Goal: Task Accomplishment & Management: Use online tool/utility

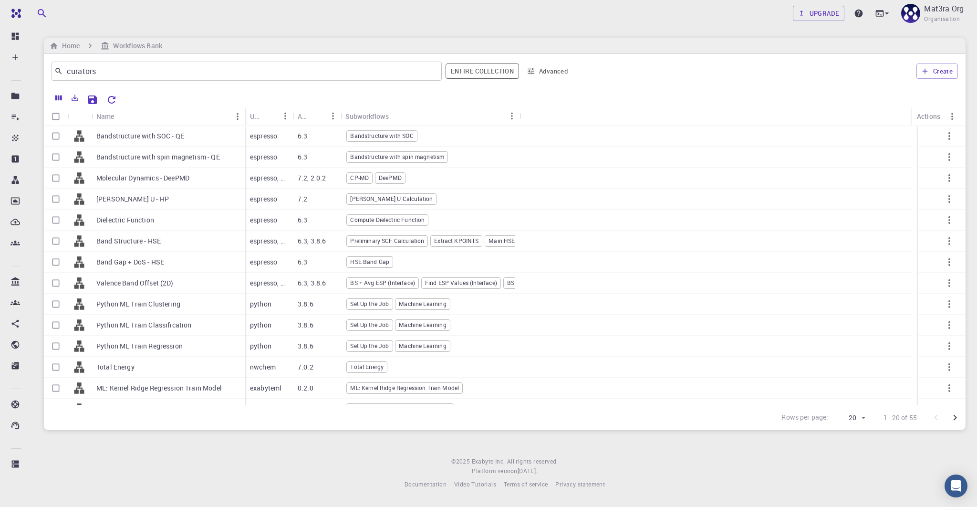
scroll to position [73, 0]
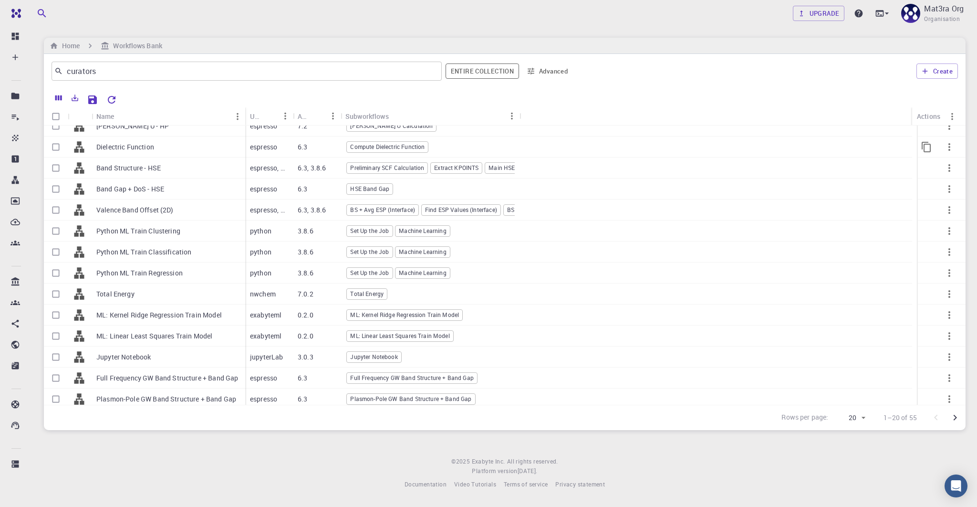
click at [133, 147] on p "Dielectric Function" at bounding box center [125, 147] width 58 height 10
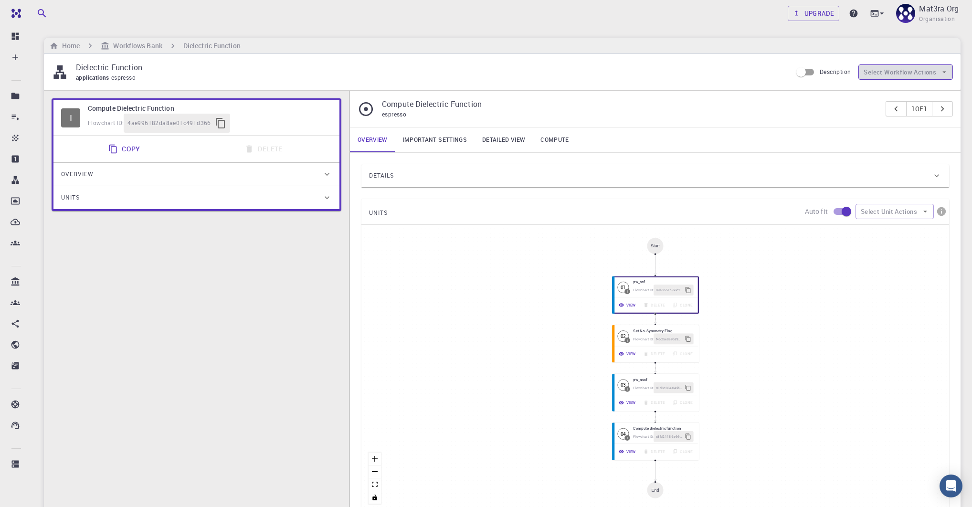
click at [882, 68] on button "Select Workflow Actions" at bounding box center [905, 71] width 95 height 15
click at [656, 86] on div "Dielectric Function applications espresso Description Select Workflow Actions" at bounding box center [502, 72] width 916 height 36
click at [902, 210] on button "Select Unit Actions" at bounding box center [894, 211] width 78 height 15
click at [637, 213] on div "UNITS Auto fit Select Unit Actions" at bounding box center [655, 212] width 588 height 26
click at [744, 283] on div "Start 01 I pw_scf Flowchart ID: 09a8551c-60c2-4d14-ba8b-dd1d65a7ea9c View Delet…" at bounding box center [655, 368] width 588 height 286
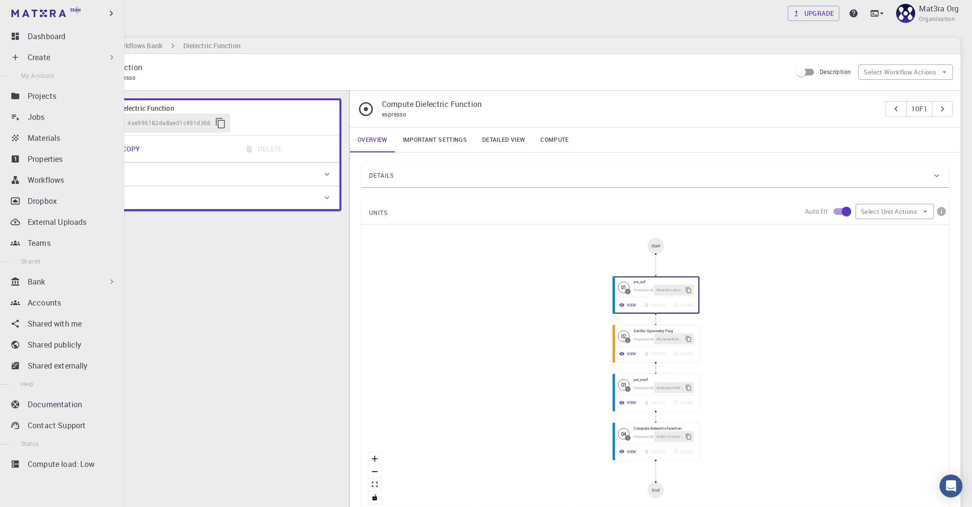
click at [62, 286] on div "Bank" at bounding box center [72, 281] width 89 height 11
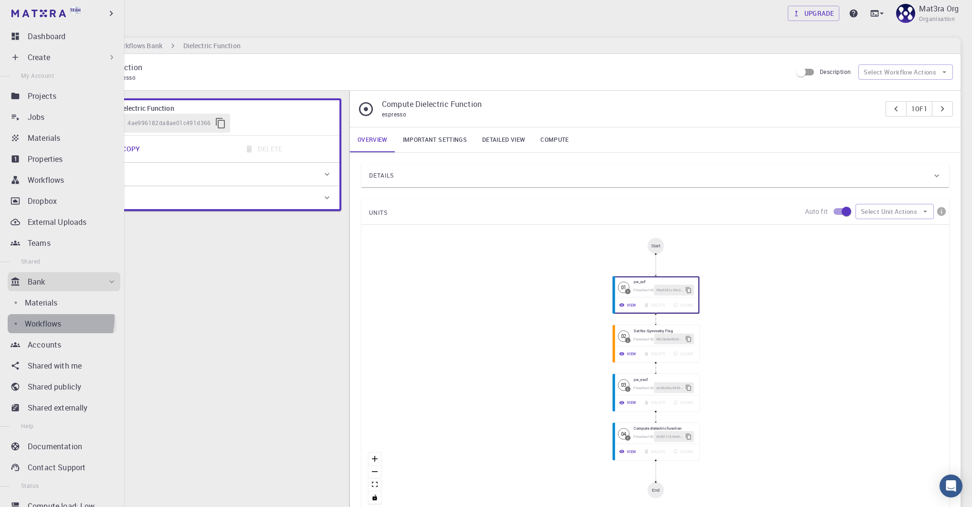
click at [43, 318] on p "Workflows" at bounding box center [43, 323] width 36 height 11
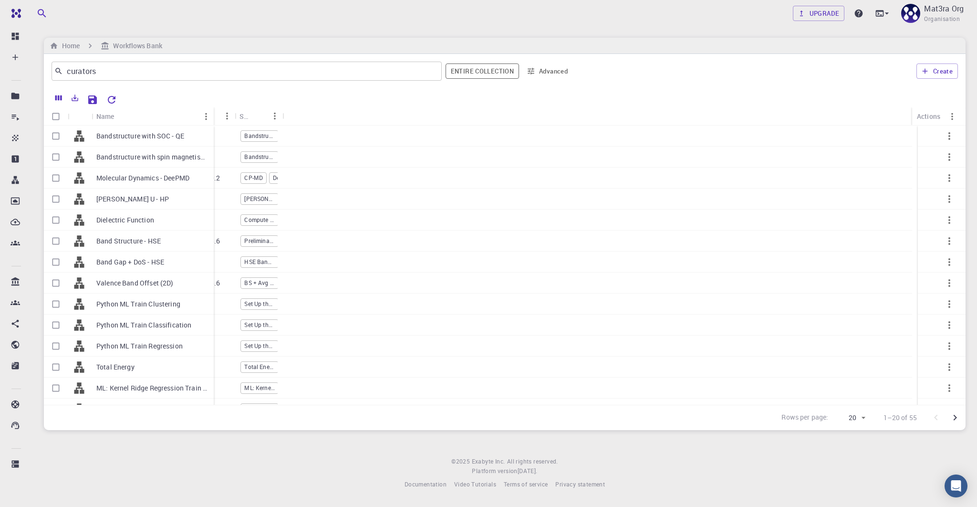
drag, startPoint x: 138, startPoint y: 111, endPoint x: 212, endPoint y: 112, distance: 73.5
click at [212, 112] on div "Name" at bounding box center [215, 116] width 10 height 19
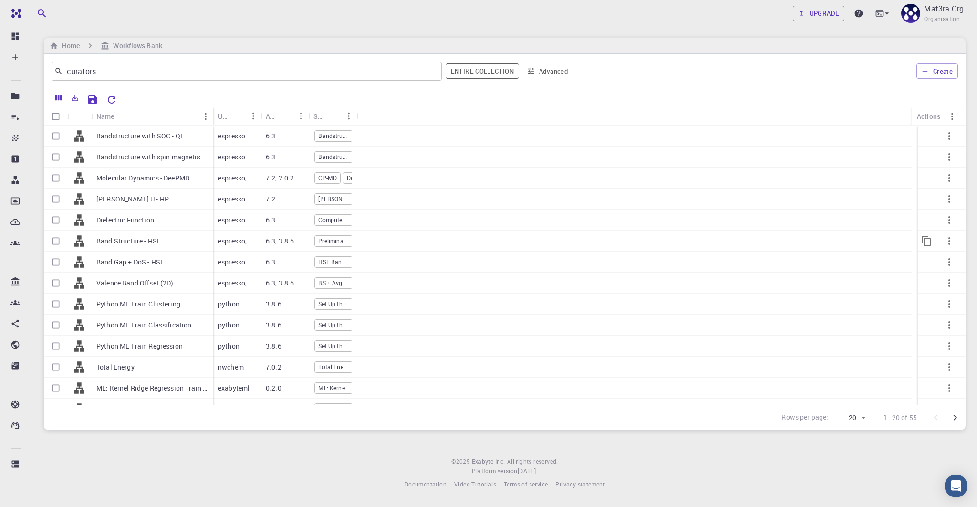
click at [121, 241] on p "Band Structure - HSE" at bounding box center [128, 241] width 64 height 10
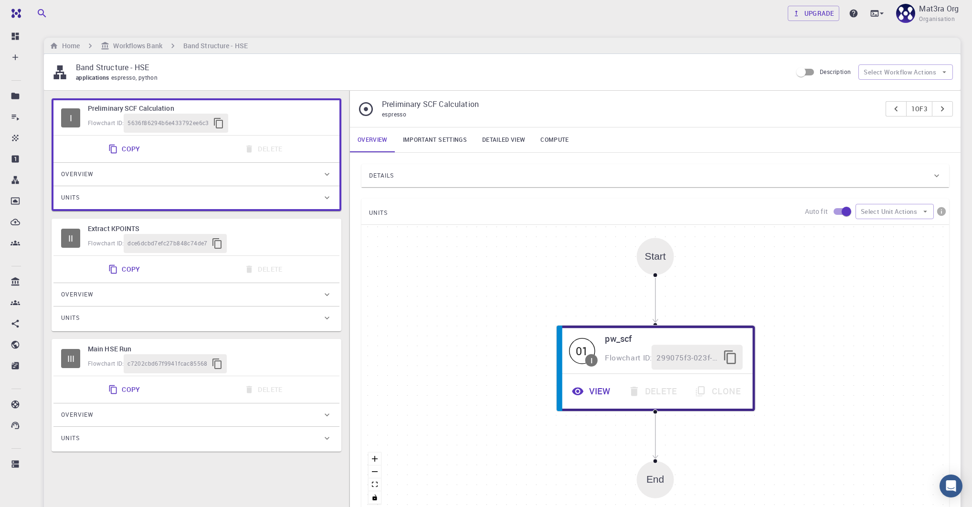
scroll to position [15, 0]
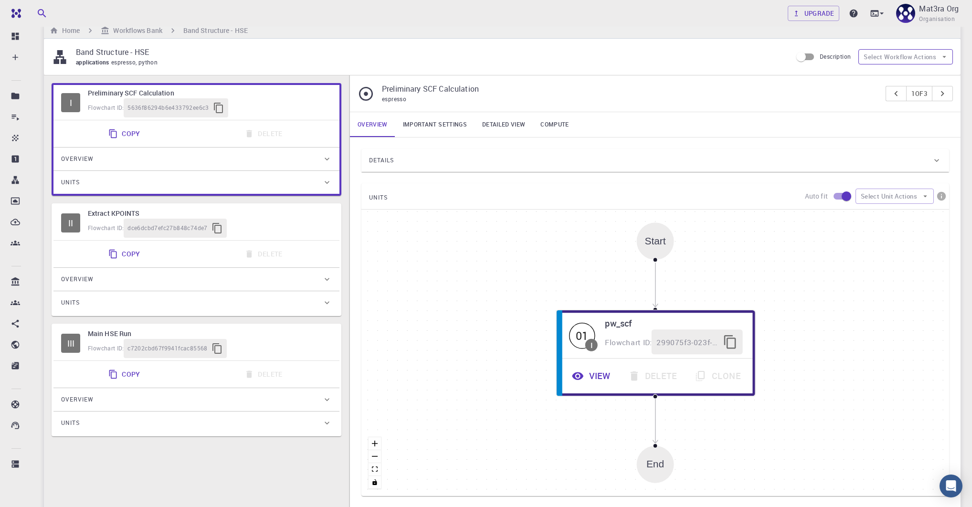
click at [877, 56] on button "Select Workflow Actions" at bounding box center [905, 56] width 95 height 15
click at [636, 59] on div "applications espresso, python" at bounding box center [430, 63] width 708 height 10
click at [909, 63] on button "Select Workflow Actions" at bounding box center [905, 56] width 95 height 15
click at [871, 71] on icon at bounding box center [871, 76] width 10 height 10
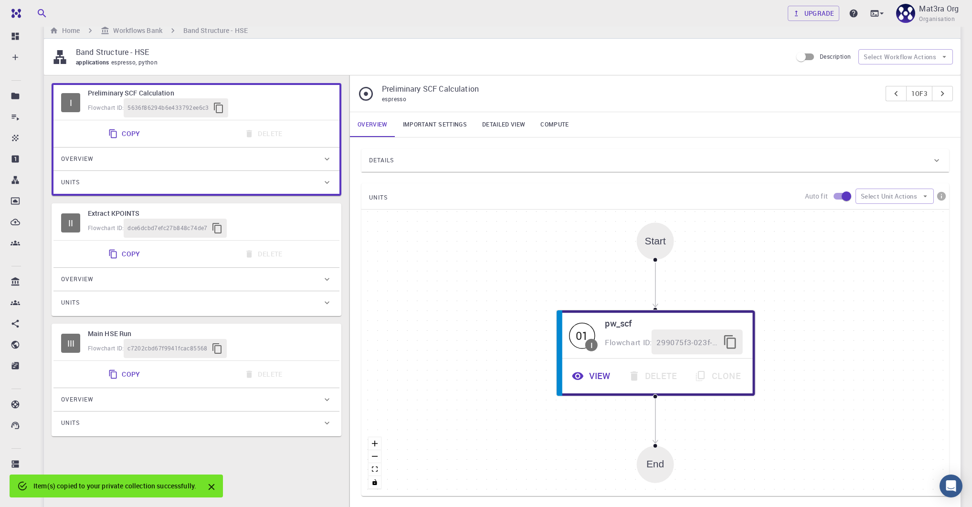
click at [77, 487] on div "Item(s) copied to your private collection successfully." at bounding box center [114, 485] width 163 height 17
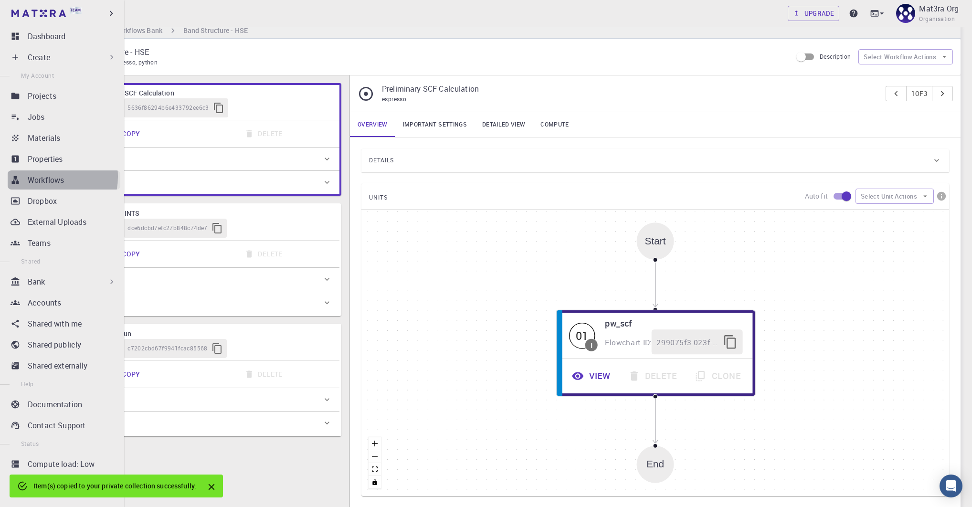
click at [45, 177] on p "Workflows" at bounding box center [46, 179] width 36 height 11
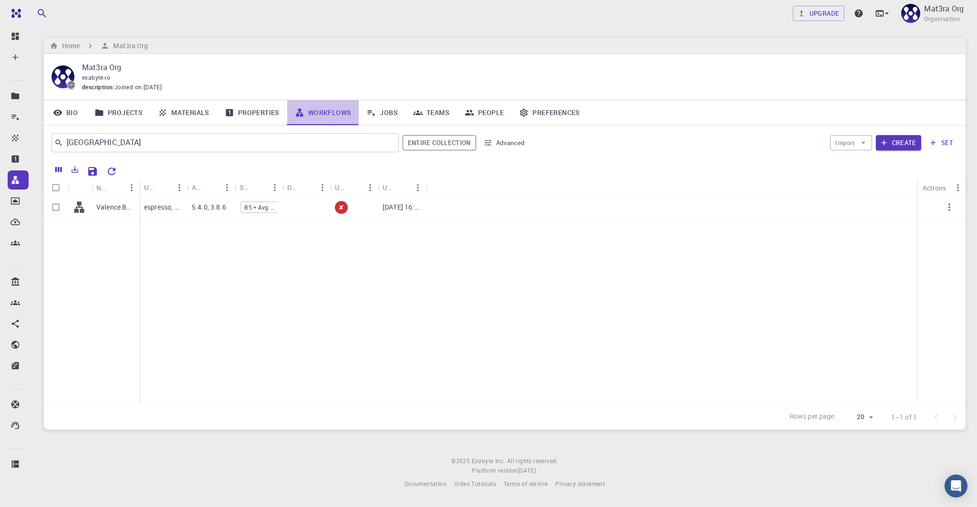
click at [325, 104] on link "Workflows" at bounding box center [323, 112] width 72 height 25
click at [269, 105] on link "Properties" at bounding box center [252, 112] width 70 height 25
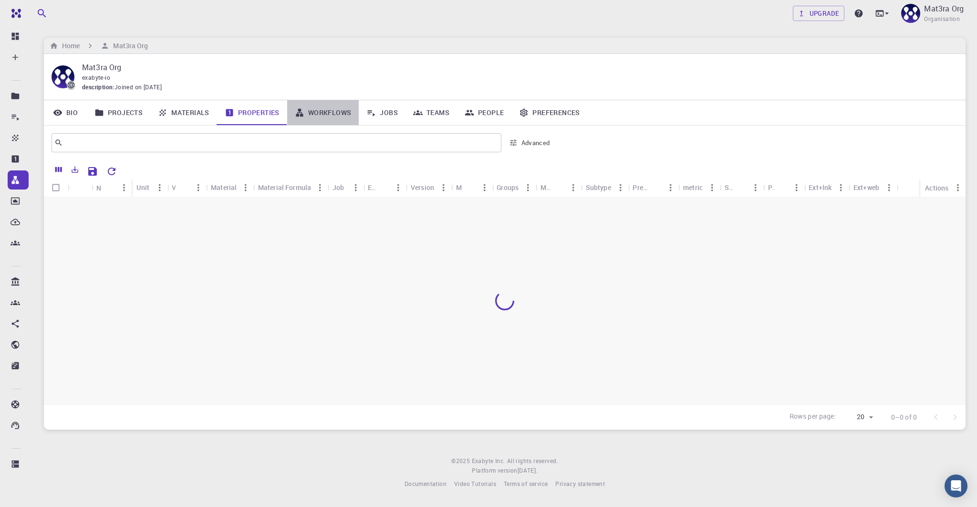
click at [315, 107] on link "Workflows" at bounding box center [323, 112] width 72 height 25
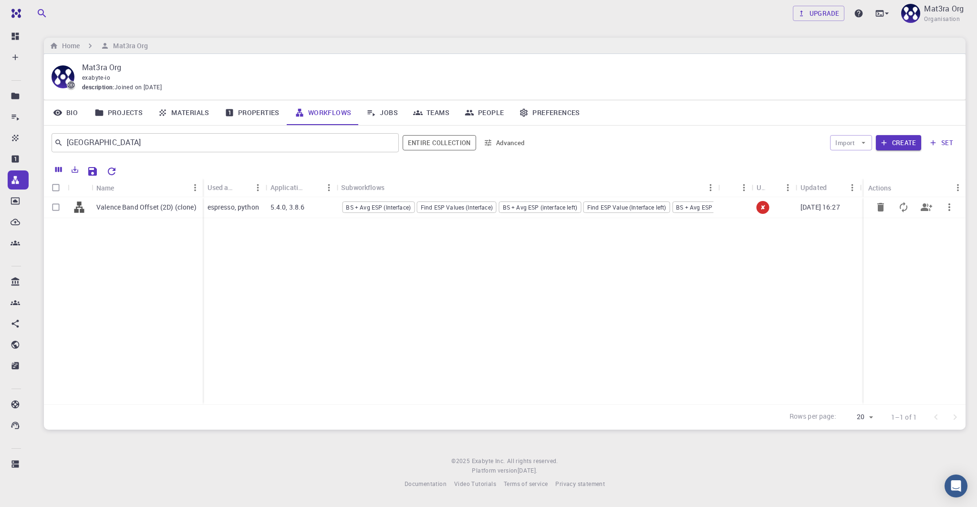
click at [156, 205] on p "Valence Band Offset (2D) (clone)" at bounding box center [146, 207] width 100 height 10
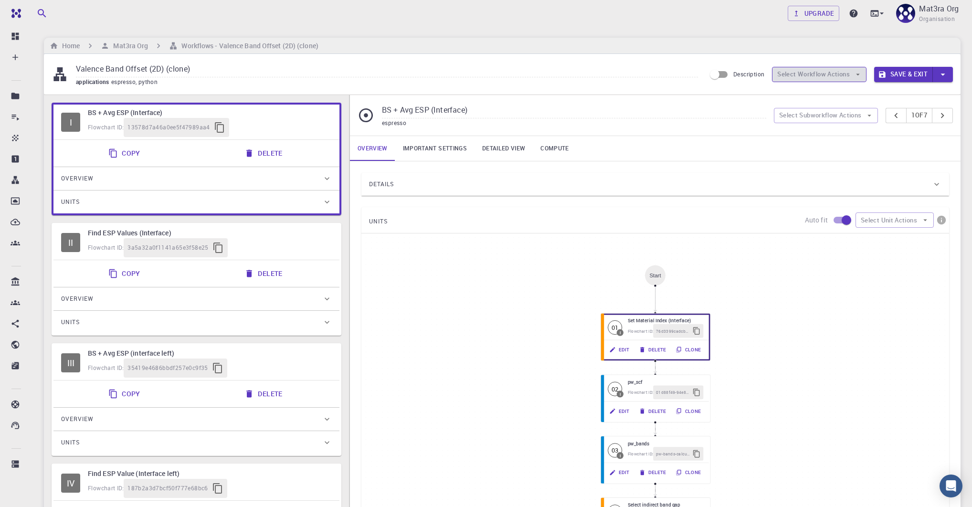
click at [798, 76] on button "Select Workflow Actions" at bounding box center [819, 74] width 95 height 15
click at [805, 90] on span "Toggle relaxation" at bounding box center [834, 93] width 75 height 10
type input "Variable-cell Relaxation"
type input "6.3"
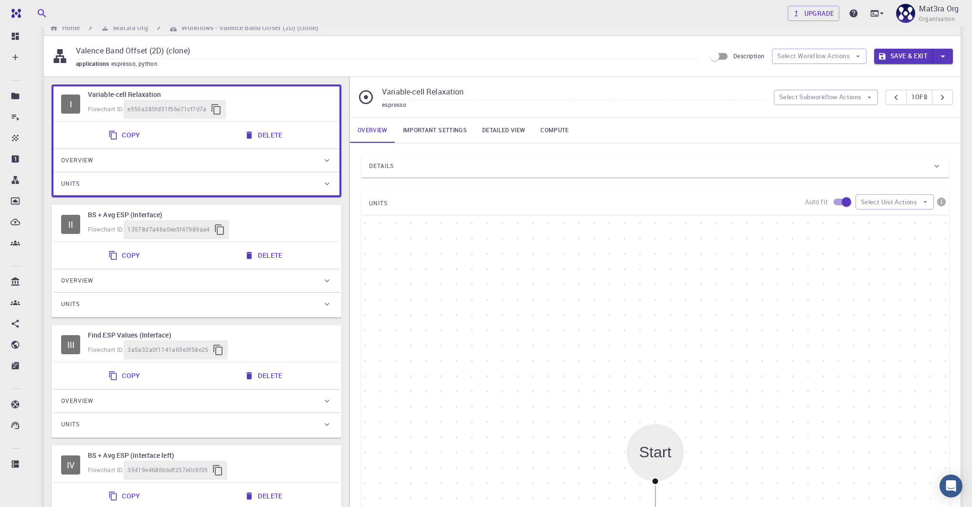
scroll to position [11, 0]
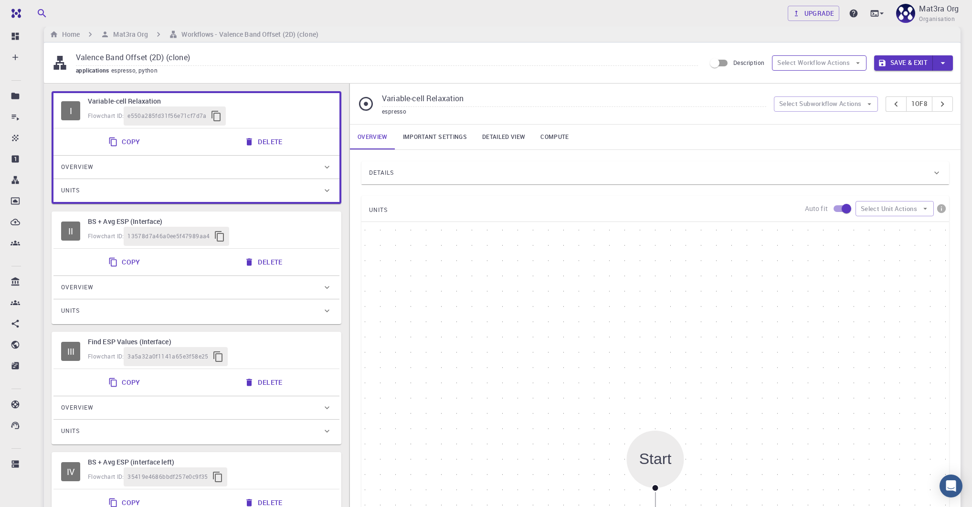
click at [784, 59] on button "Select Workflow Actions" at bounding box center [819, 62] width 95 height 15
click at [796, 86] on div at bounding box center [788, 86] width 17 height 10
type input "BS + Avg ESP (Interface)"
type input "5.4.0"
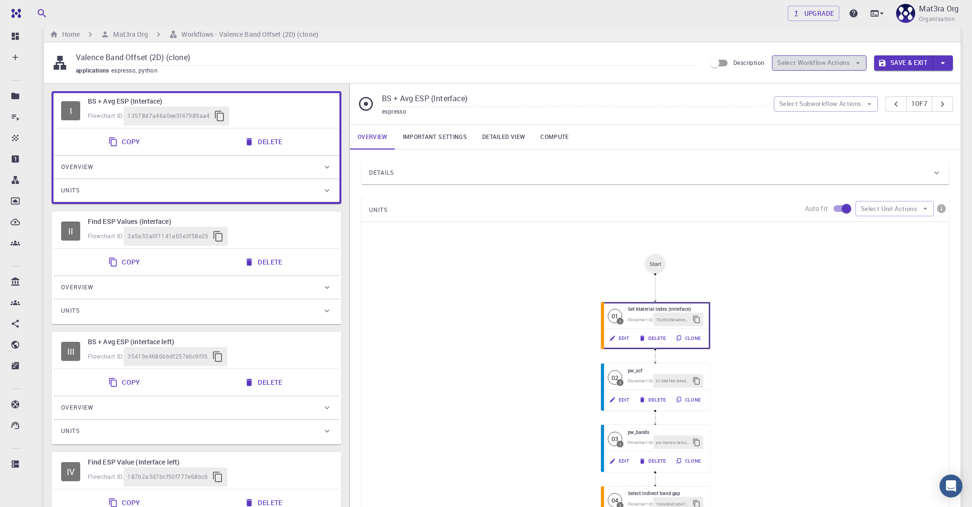
click at [814, 58] on button "Select Workflow Actions" at bounding box center [819, 62] width 95 height 15
click at [799, 76] on li "Toggle relaxation" at bounding box center [825, 81] width 107 height 15
type input "Variable-cell Relaxation"
type input "6.3"
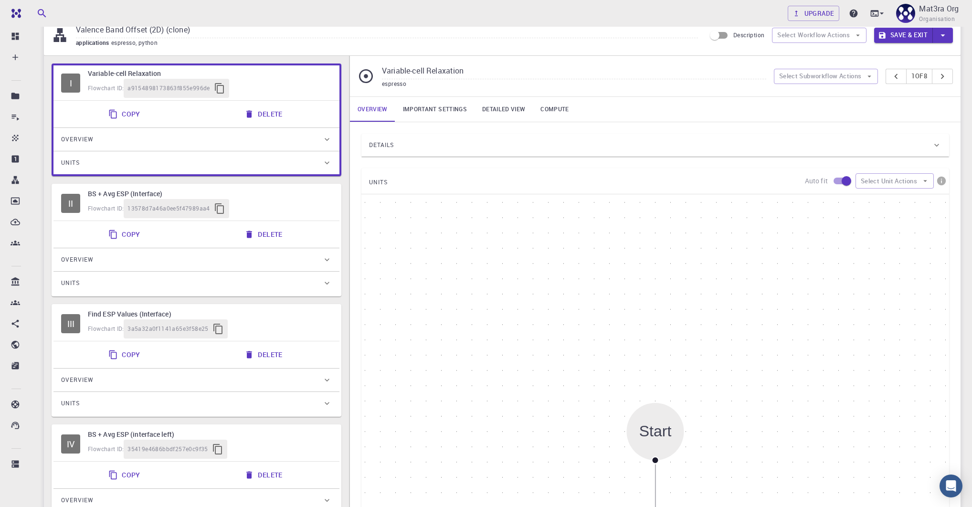
scroll to position [42, 0]
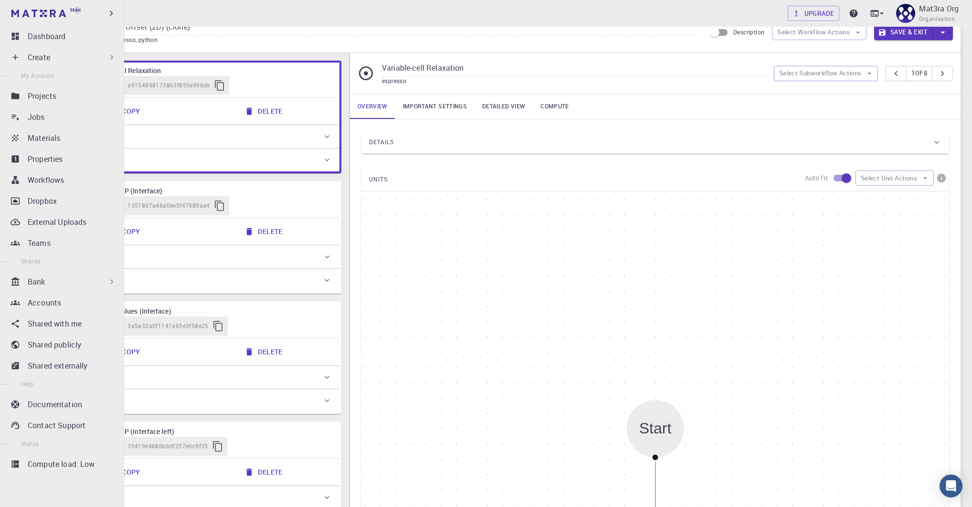
click at [64, 288] on div "Bank" at bounding box center [64, 281] width 113 height 19
